Goal: Information Seeking & Learning: Learn about a topic

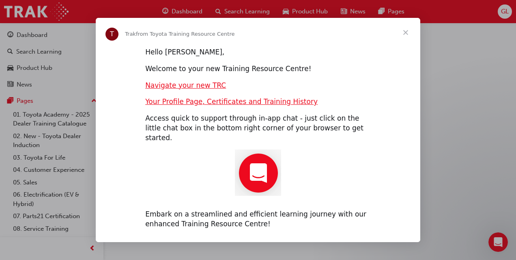
click at [406, 37] on span "Close" at bounding box center [405, 32] width 29 height 29
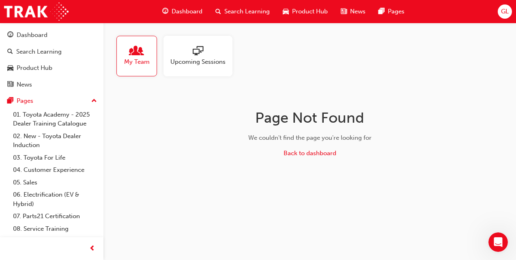
click at [189, 13] on span "Dashboard" at bounding box center [187, 11] width 31 height 9
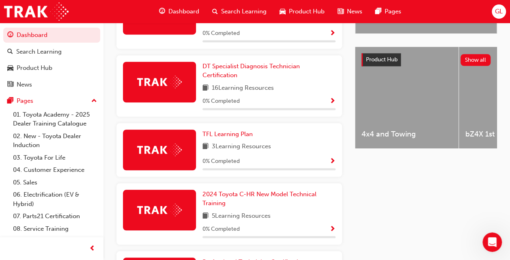
scroll to position [293, 0]
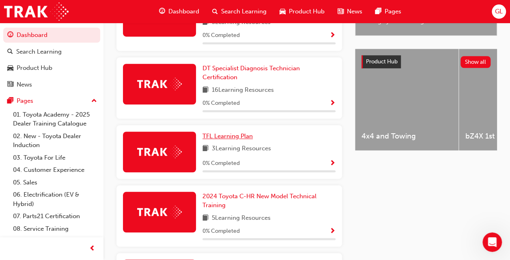
click at [231, 132] on span "TFL Learning Plan" at bounding box center [227, 135] width 50 height 7
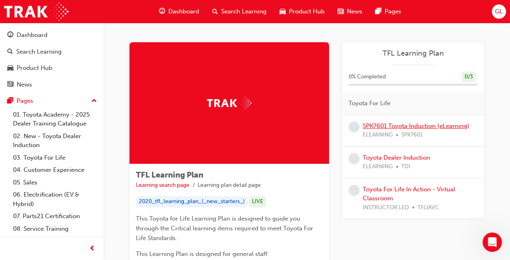
click at [407, 124] on link "SPK7601 Toyota Induction (eLearning)" at bounding box center [416, 125] width 107 height 7
click at [401, 155] on link "Toyota Dealer Induction" at bounding box center [396, 157] width 67 height 7
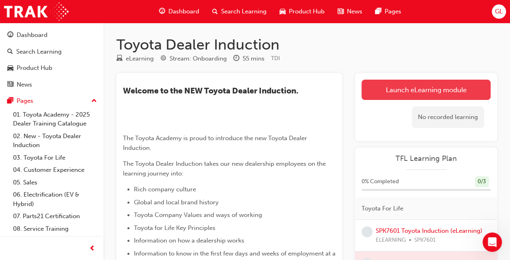
click at [437, 87] on link "Launch eLearning module" at bounding box center [425, 89] width 129 height 20
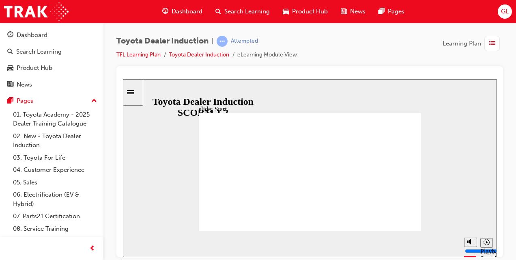
click at [431, 69] on div at bounding box center [309, 161] width 387 height 191
click at [416, 100] on div "slide: Start TOYOTA DEALER INDUCTION START START TOYOTA DEALER INDUCTION START …" at bounding box center [310, 168] width 374 height 178
click at [490, 81] on div "slide: Start TOYOTA DEALER INDUCTION START START TOYOTA DEALER INDUCTION START …" at bounding box center [310, 168] width 374 height 178
click at [473, 86] on div "slide: Start TOYOTA DEALER INDUCTION START START TOYOTA DEALER INDUCTION START …" at bounding box center [310, 168] width 374 height 178
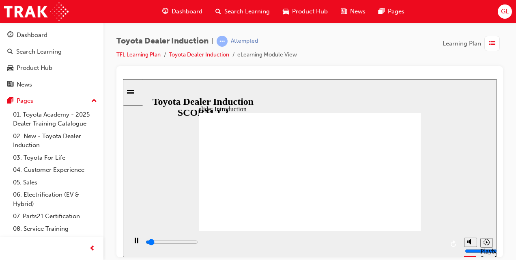
click at [136, 95] on div "Sidebar Toggle" at bounding box center [133, 92] width 14 height 6
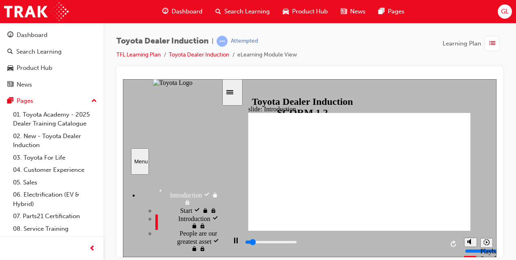
click at [232, 109] on div "slide: Introduction As of [DATE], the term “Guest” is replaced with “Customer” …" at bounding box center [310, 168] width 374 height 178
click at [238, 92] on icon "Sidebar Toggle" at bounding box center [232, 91] width 12 height 5
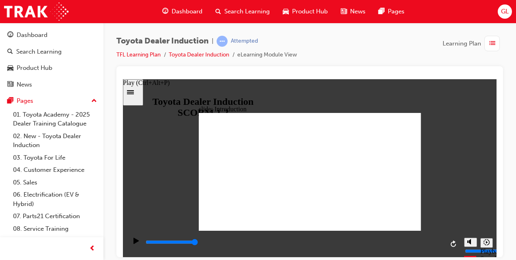
click at [134, 243] on icon "Play (Ctrl+Alt+P)" at bounding box center [135, 240] width 5 height 6
click at [133, 243] on icon "Play (Ctrl+Alt+P)" at bounding box center [135, 240] width 5 height 6
click at [135, 243] on icon "Play (Ctrl+Alt+P)" at bounding box center [135, 240] width 5 height 6
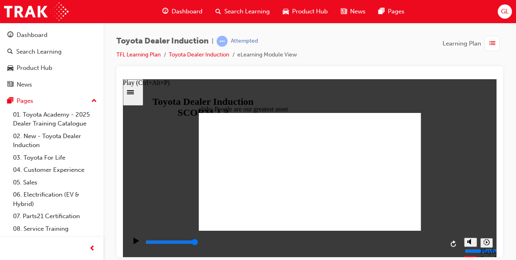
click at [133, 243] on icon "Play (Ctrl+Alt+P)" at bounding box center [135, 240] width 5 height 6
type input "7500"
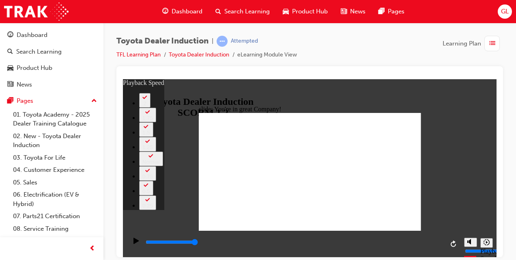
type input "156"
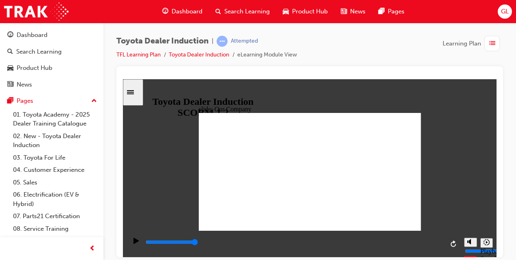
drag, startPoint x: 248, startPoint y: 204, endPoint x: 258, endPoint y: 203, distance: 9.7
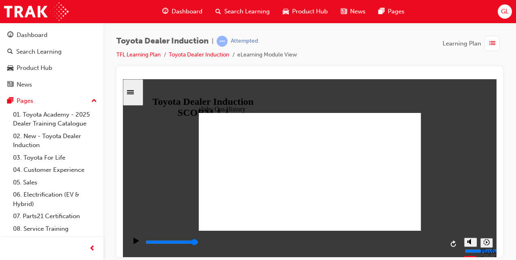
drag, startPoint x: 251, startPoint y: 206, endPoint x: 262, endPoint y: 202, distance: 11.3
drag, startPoint x: 244, startPoint y: 203, endPoint x: 250, endPoint y: 205, distance: 5.9
drag, startPoint x: 250, startPoint y: 205, endPoint x: 273, endPoint y: 204, distance: 22.7
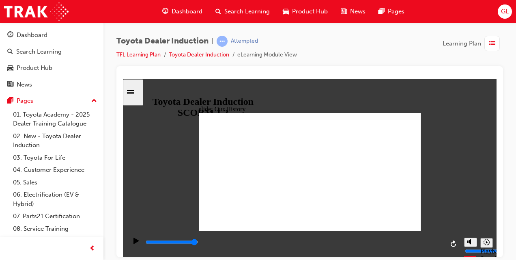
drag, startPoint x: 247, startPoint y: 206, endPoint x: 247, endPoint y: 197, distance: 8.9
drag, startPoint x: 247, startPoint y: 194, endPoint x: 247, endPoint y: 181, distance: 12.6
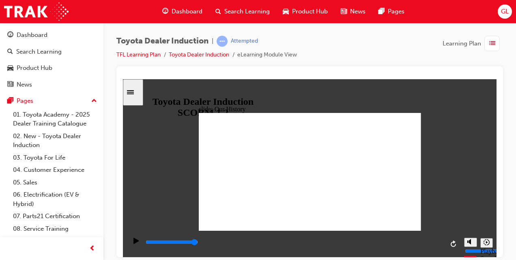
drag, startPoint x: 247, startPoint y: 181, endPoint x: 273, endPoint y: 192, distance: 27.6
drag, startPoint x: 307, startPoint y: 218, endPoint x: 373, endPoint y: 206, distance: 67.6
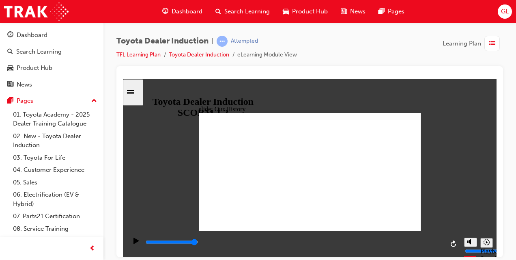
drag, startPoint x: 248, startPoint y: 204, endPoint x: 264, endPoint y: 206, distance: 16.0
drag, startPoint x: 249, startPoint y: 208, endPoint x: 266, endPoint y: 208, distance: 17.0
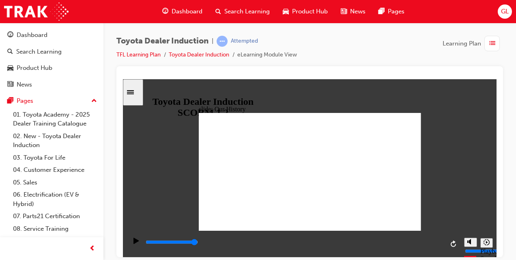
drag, startPoint x: 249, startPoint y: 204, endPoint x: 253, endPoint y: 205, distance: 4.5
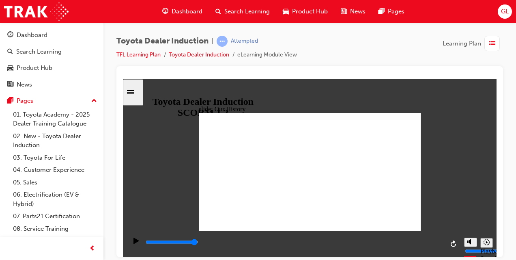
drag, startPoint x: 311, startPoint y: 218, endPoint x: 442, endPoint y: 216, distance: 130.6
click at [442, 216] on div "slide: Our History Group 1 Freeform 3 Freeform 1 Freeform 2 Freeform 4 Rectangl…" at bounding box center [310, 168] width 374 height 178
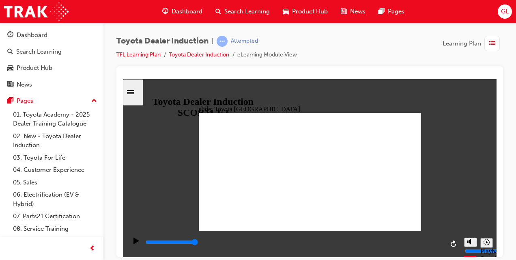
drag, startPoint x: 245, startPoint y: 184, endPoint x: 290, endPoint y: 180, distance: 45.6
drag, startPoint x: 226, startPoint y: 151, endPoint x: 268, endPoint y: 182, distance: 51.9
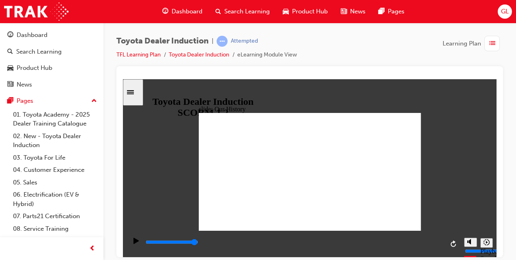
drag, startPoint x: 244, startPoint y: 206, endPoint x: 334, endPoint y: 209, distance: 90.1
drag, startPoint x: 306, startPoint y: 206, endPoint x: 367, endPoint y: 215, distance: 61.9
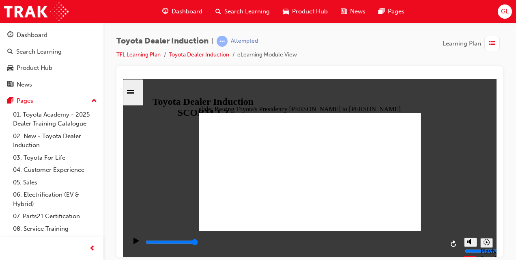
type input "5000"
radio input "true"
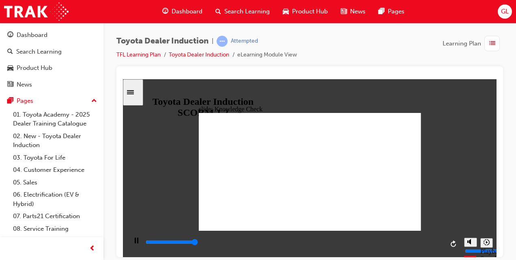
type input "5000"
radio input "true"
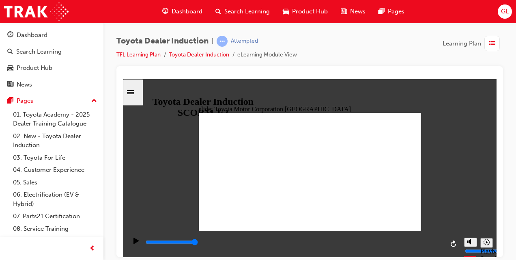
type input "15300"
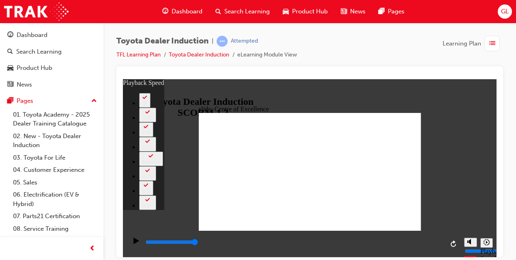
type input "248"
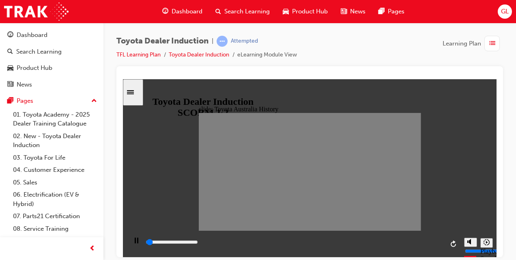
drag, startPoint x: 209, startPoint y: 173, endPoint x: 218, endPoint y: 172, distance: 9.4
drag, startPoint x: 218, startPoint y: 172, endPoint x: 231, endPoint y: 171, distance: 13.0
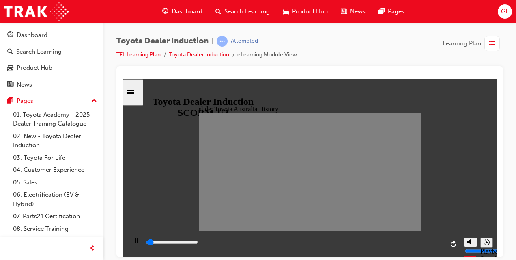
drag, startPoint x: 226, startPoint y: 173, endPoint x: 237, endPoint y: 172, distance: 10.6
drag, startPoint x: 237, startPoint y: 173, endPoint x: 248, endPoint y: 173, distance: 11.4
drag, startPoint x: 248, startPoint y: 173, endPoint x: 258, endPoint y: 174, distance: 9.7
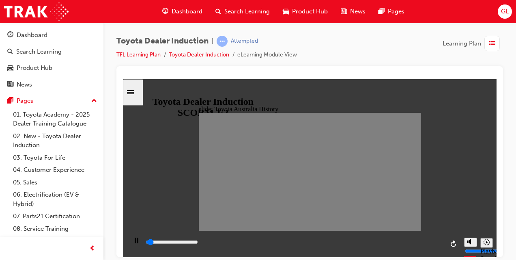
drag, startPoint x: 258, startPoint y: 174, endPoint x: 268, endPoint y: 175, distance: 10.6
drag, startPoint x: 268, startPoint y: 175, endPoint x: 276, endPoint y: 173, distance: 7.5
drag, startPoint x: 276, startPoint y: 173, endPoint x: 291, endPoint y: 172, distance: 15.4
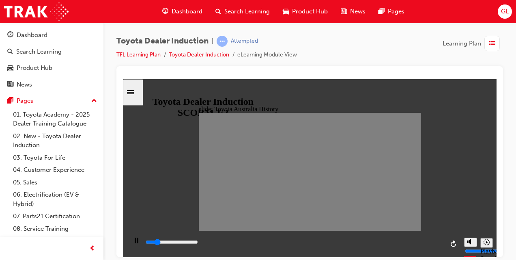
type input "0"
type input "8"
type input "0"
type input "7"
type input "0"
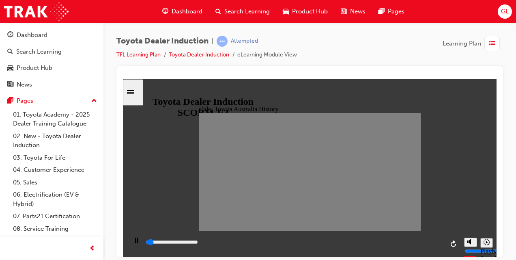
type input "8"
drag, startPoint x: 298, startPoint y: 171, endPoint x: 286, endPoint y: 172, distance: 11.8
type input "0"
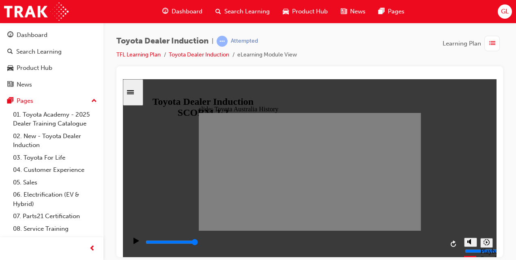
type input "9"
drag, startPoint x: 290, startPoint y: 175, endPoint x: 299, endPoint y: 175, distance: 8.9
drag, startPoint x: 301, startPoint y: 170, endPoint x: 309, endPoint y: 174, distance: 8.9
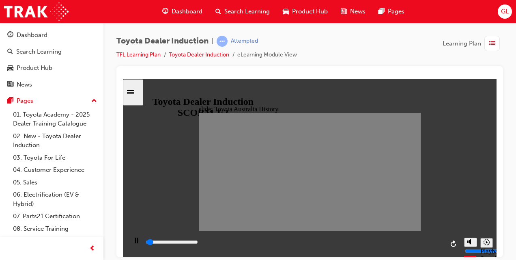
drag, startPoint x: 309, startPoint y: 174, endPoint x: 317, endPoint y: 176, distance: 8.4
drag, startPoint x: 322, startPoint y: 174, endPoint x: 328, endPoint y: 174, distance: 6.1
drag, startPoint x: 328, startPoint y: 174, endPoint x: 339, endPoint y: 176, distance: 11.9
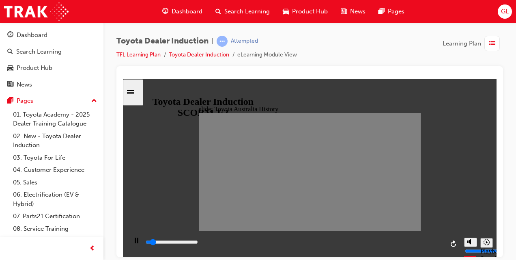
drag, startPoint x: 339, startPoint y: 175, endPoint x: 349, endPoint y: 176, distance: 9.8
drag, startPoint x: 350, startPoint y: 173, endPoint x: 358, endPoint y: 174, distance: 8.1
drag, startPoint x: 358, startPoint y: 176, endPoint x: 365, endPoint y: 174, distance: 6.7
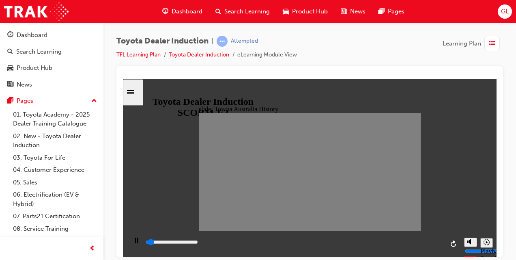
drag, startPoint x: 368, startPoint y: 174, endPoint x: 376, endPoint y: 177, distance: 9.1
drag, startPoint x: 380, startPoint y: 182, endPoint x: 389, endPoint y: 180, distance: 9.2
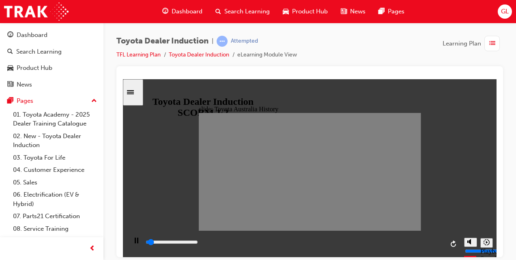
drag, startPoint x: 377, startPoint y: 172, endPoint x: 389, endPoint y: 172, distance: 11.8
drag, startPoint x: 393, startPoint y: 174, endPoint x: 402, endPoint y: 174, distance: 8.9
drag, startPoint x: 402, startPoint y: 174, endPoint x: 410, endPoint y: 174, distance: 8.1
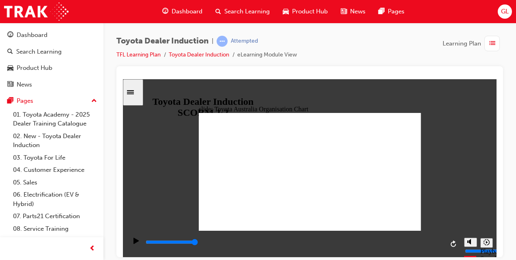
type input "5000"
radio input "true"
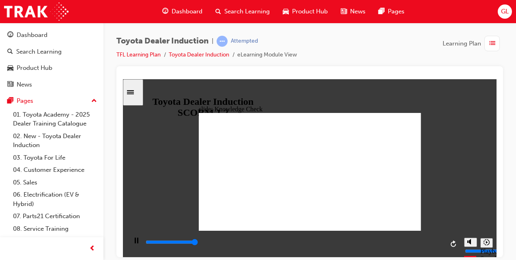
type input "5000"
radio input "true"
type input "5000"
radio input "true"
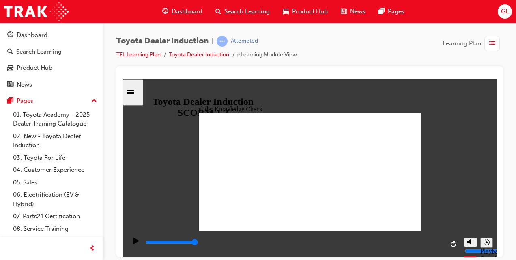
type input "9200"
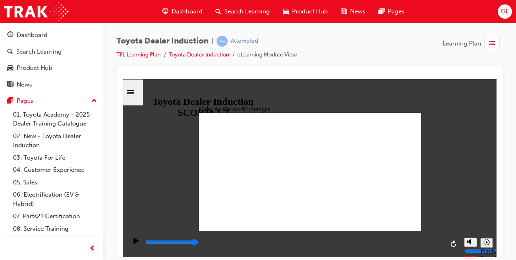
click at [134, 90] on icon "Sidebar Toggle" at bounding box center [130, 92] width 7 height 4
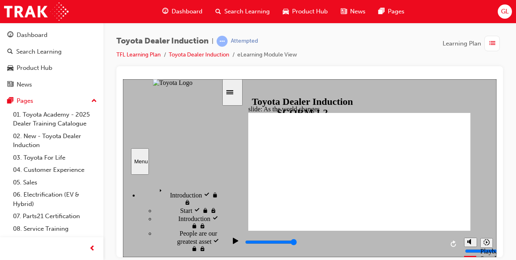
click at [230, 95] on div "Sidebar Toggle" at bounding box center [233, 92] width 14 height 6
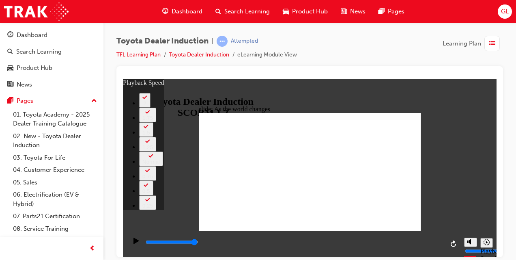
type input "128"
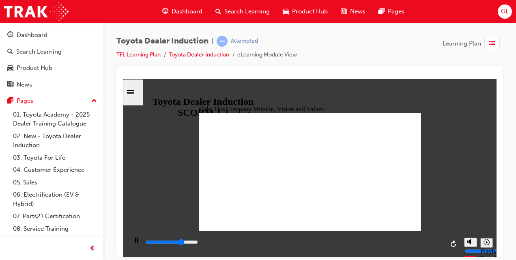
type input "71400"
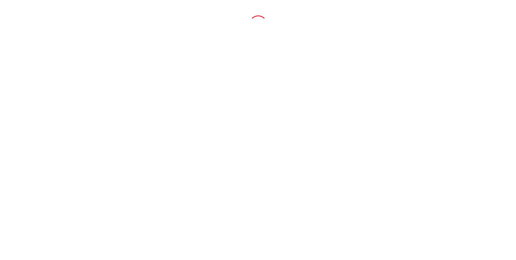
click span "Dealer Staff Sign In"
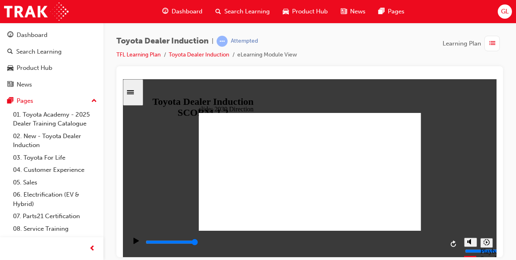
click at [134, 243] on icon "Play (Ctrl+Alt+P)" at bounding box center [135, 240] width 5 height 6
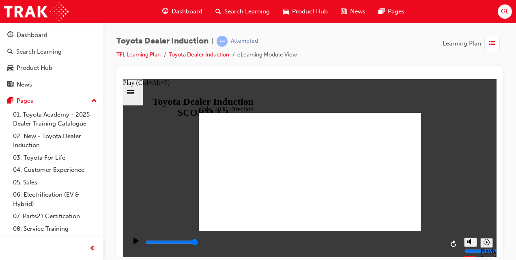
click at [129, 244] on div "Play (Ctrl+Alt+P)" at bounding box center [136, 244] width 14 height 14
click at [147, 86] on div "Play (Ctrl+Alt+P)" at bounding box center [146, 82] width 47 height 7
click at [129, 239] on div "Play (Ctrl+Alt+P)" at bounding box center [136, 244] width 14 height 14
click at [131, 253] on div "playback controls" at bounding box center [293, 243] width 333 height 26
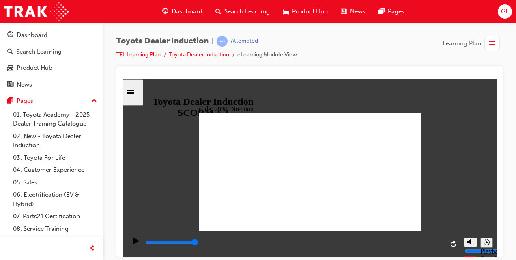
type input "5000"
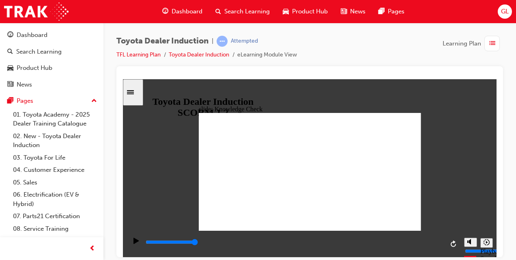
type input "m"
type input "mo"
type input "mob"
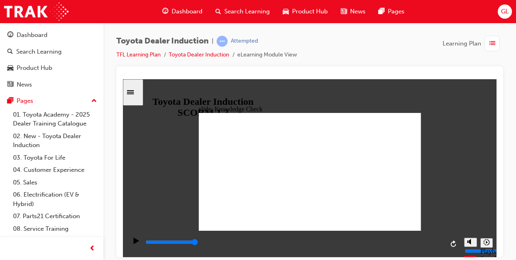
type input "mob"
type input "mobi"
type input "mobil"
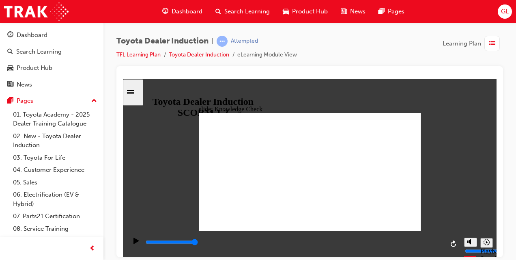
type input "mobili"
type input "mobilit"
type input "mobility"
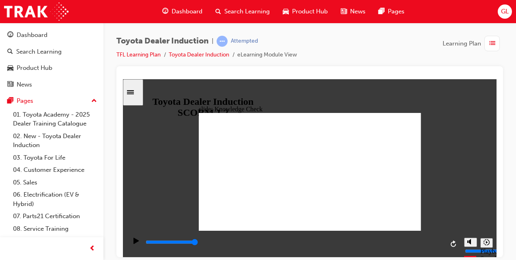
type input "mobility"
type input "5000"
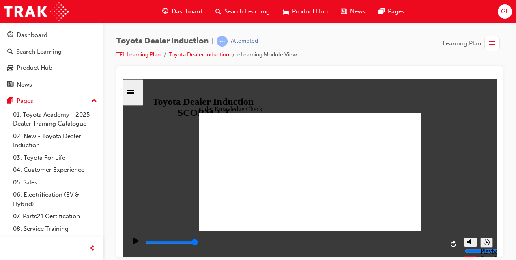
type input "h"
type input "ha"
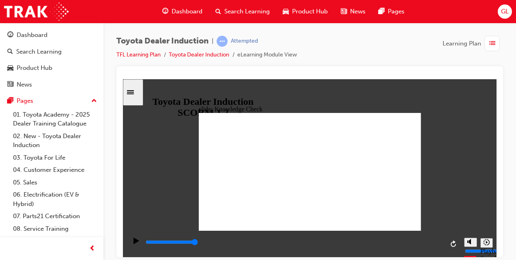
type input "hap"
type input "happ"
type input "happy"
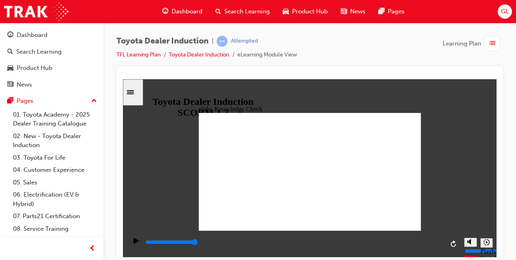
type input "happy"
type input "6500"
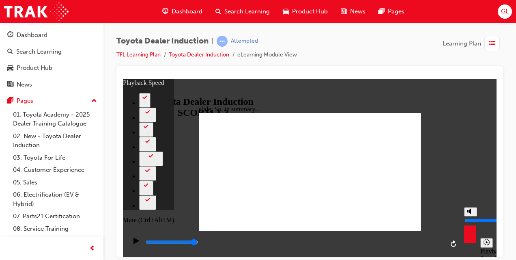
type input "51"
type input "4"
type input "51"
type input "4"
type input "51"
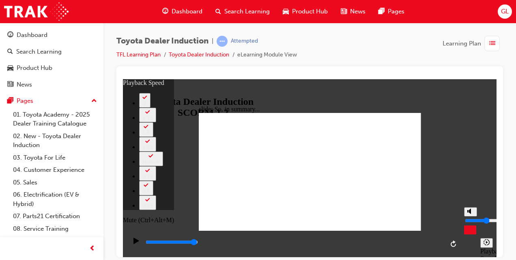
type input "4"
click at [470, 221] on input "volume" at bounding box center [491, 220] width 52 height 6
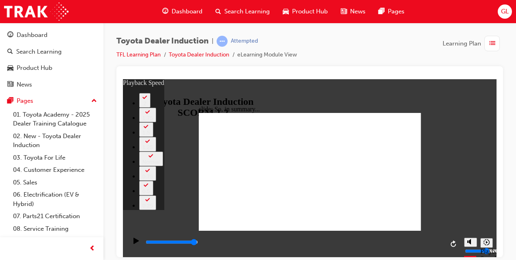
click at [138, 91] on icon "Sidebar Toggle" at bounding box center [133, 91] width 12 height 5
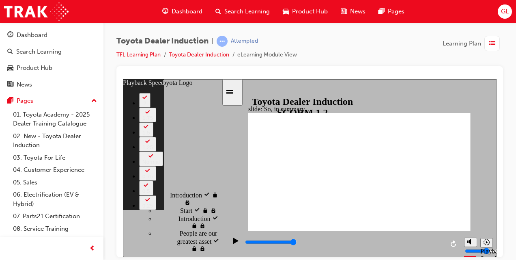
type input "128"
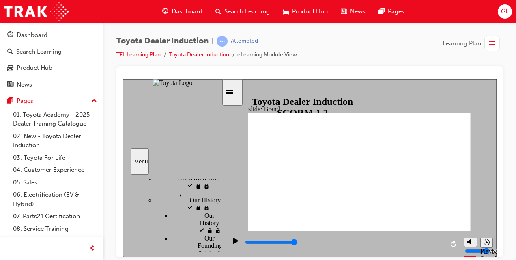
scroll to position [205, 0]
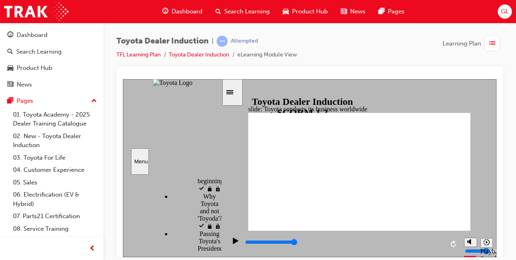
type input "8400"
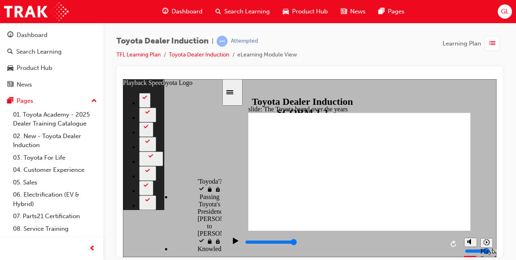
type input "165"
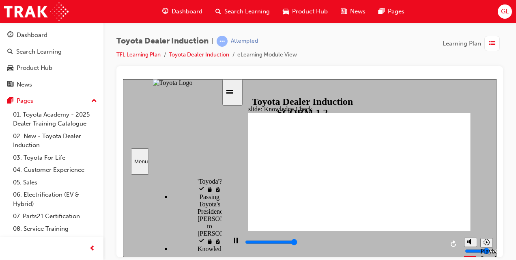
type input "5000"
radio input "true"
type input "3300"
